Goal: Check status

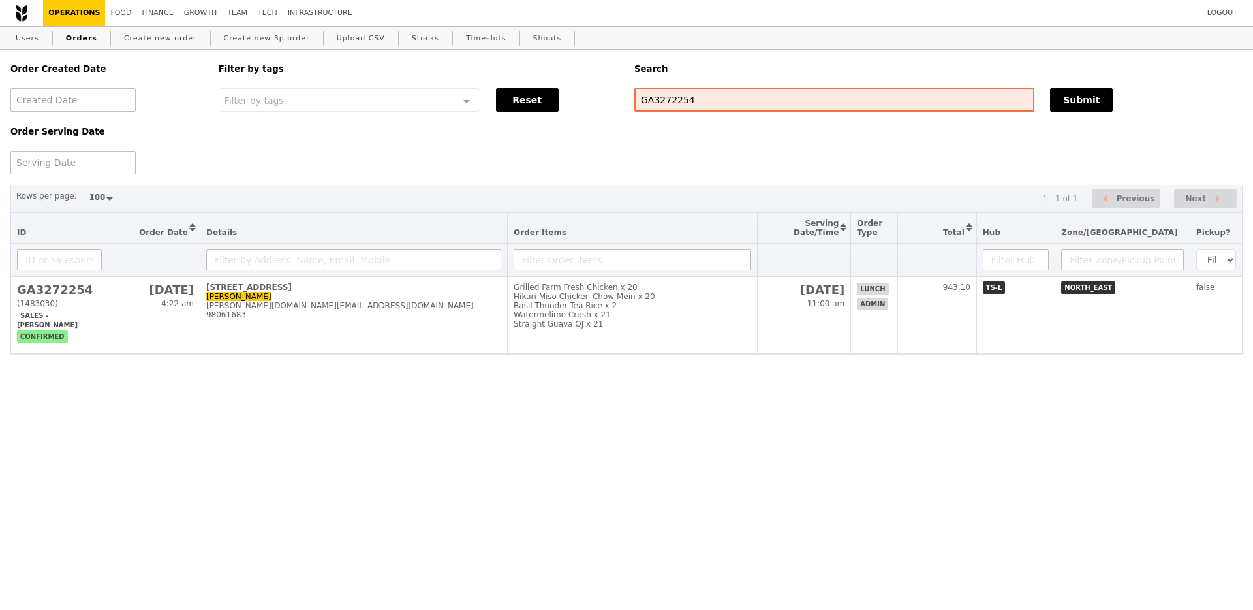
select select "100"
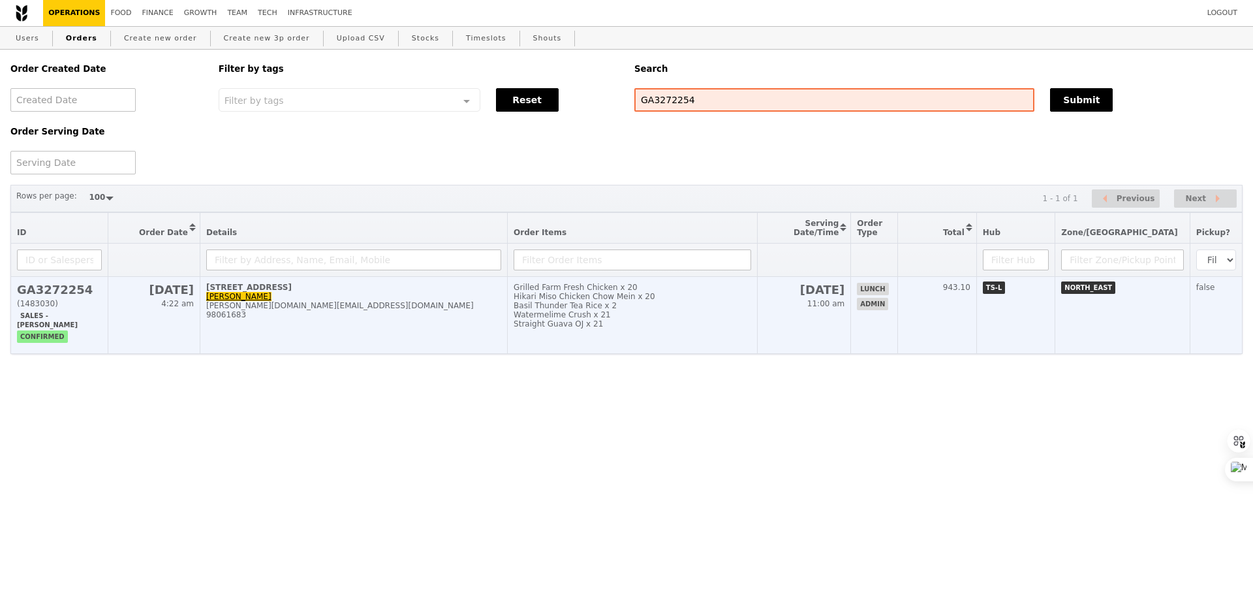
click at [677, 328] on div "Straight Guava OJ x 21" at bounding box center [633, 323] width 238 height 9
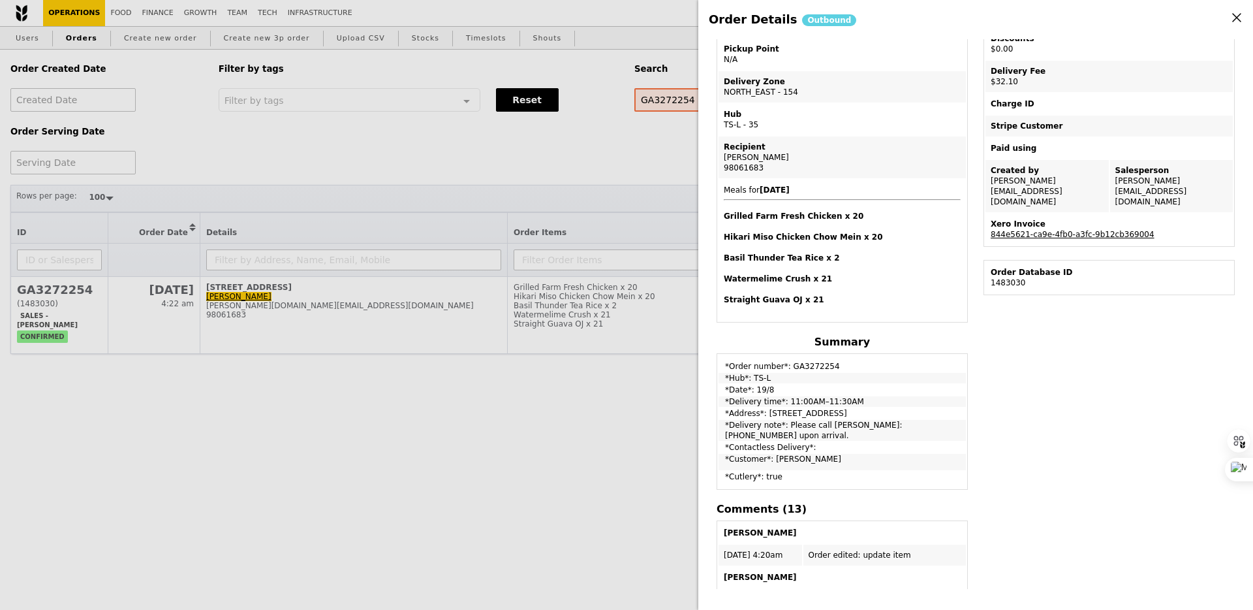
scroll to position [210, 0]
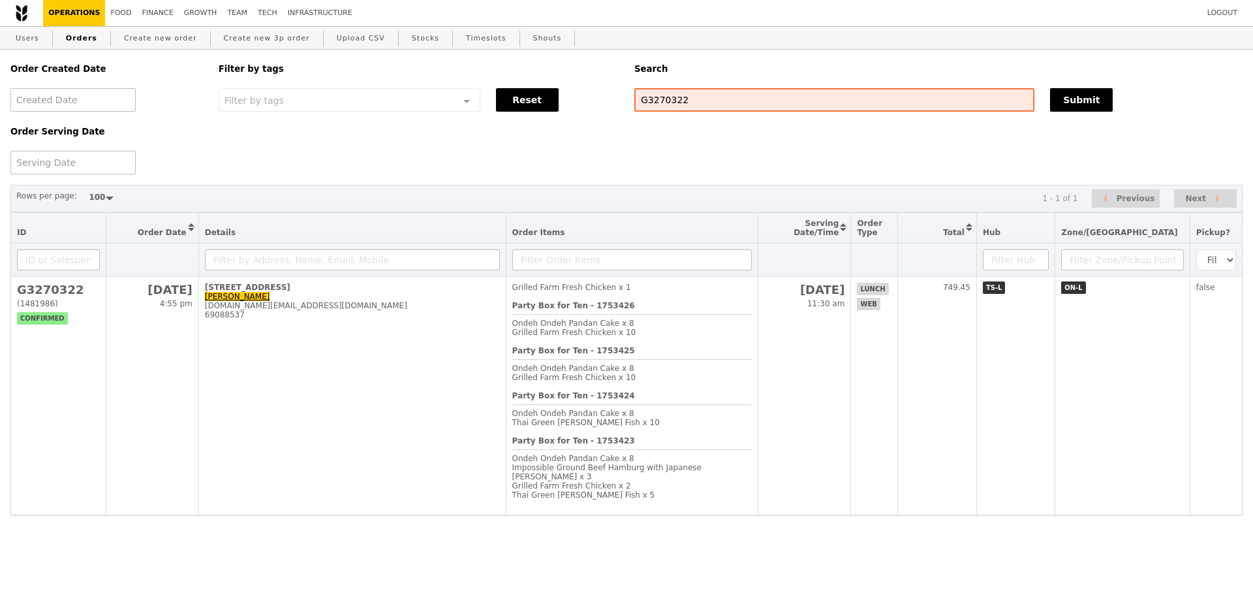
select select "100"
click at [656, 104] on input "G3270322" at bounding box center [834, 99] width 400 height 23
